Goal: Obtain resource: Download file/media

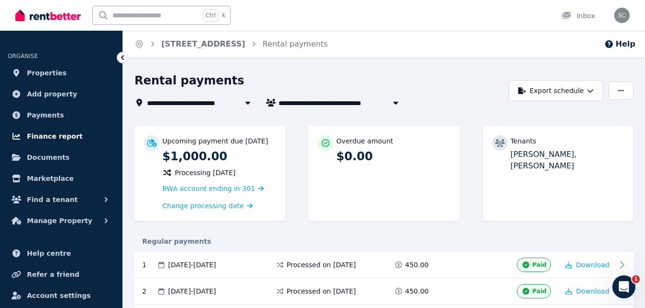
click at [63, 137] on span "Finance report" at bounding box center [55, 137] width 56 height 12
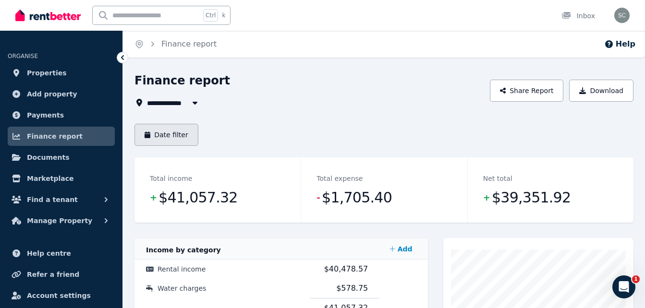
click at [161, 129] on button "Date filter" at bounding box center [166, 135] width 64 height 22
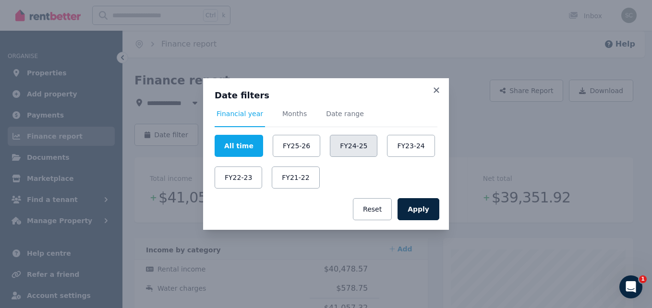
click at [345, 150] on button "FY24-25" at bounding box center [354, 146] width 48 height 22
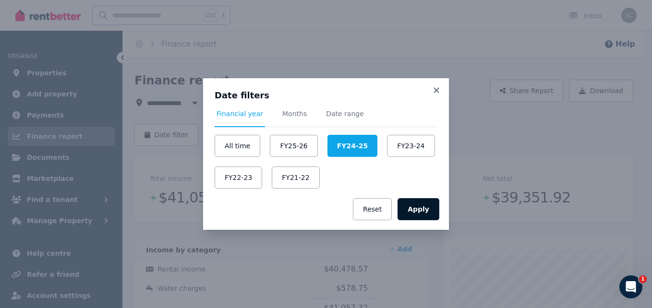
click at [425, 209] on button "Apply" at bounding box center [418, 209] width 42 height 22
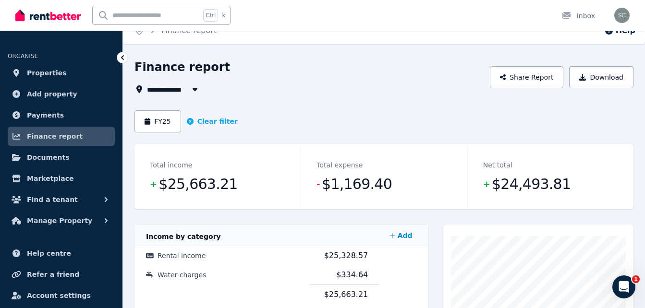
scroll to position [13, 0]
click at [599, 78] on button "Download" at bounding box center [601, 78] width 64 height 22
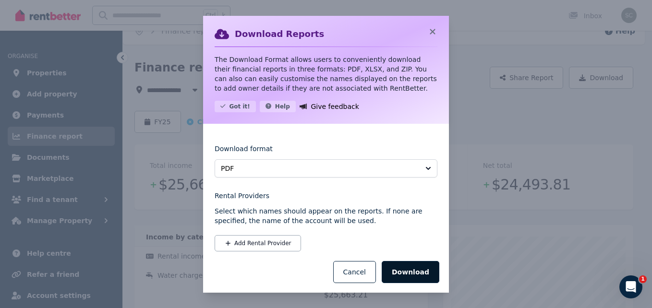
click at [411, 266] on button "Download" at bounding box center [411, 272] width 58 height 22
